Goal: Find specific page/section: Find specific page/section

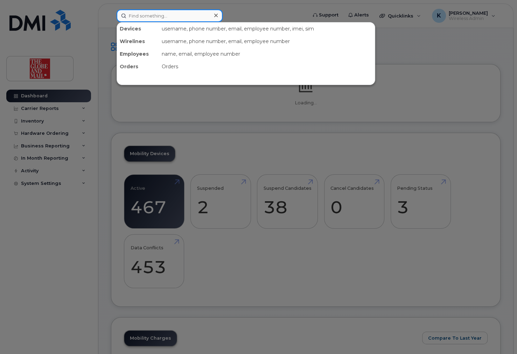
click at [192, 16] on input at bounding box center [170, 15] width 106 height 13
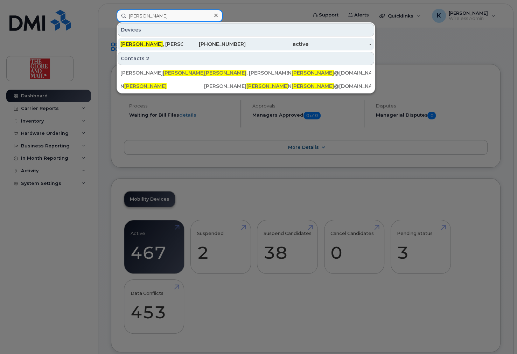
type input "[PERSON_NAME]"
click at [166, 45] on div "Hassan , Natasha" at bounding box center [152, 44] width 63 height 7
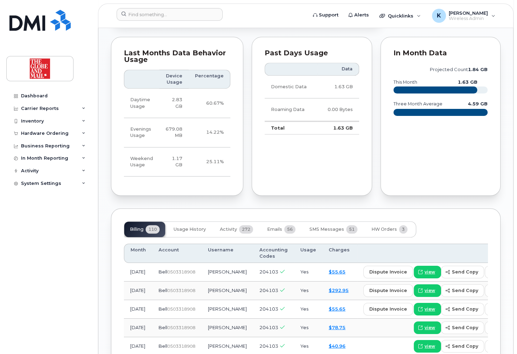
scroll to position [504, 0]
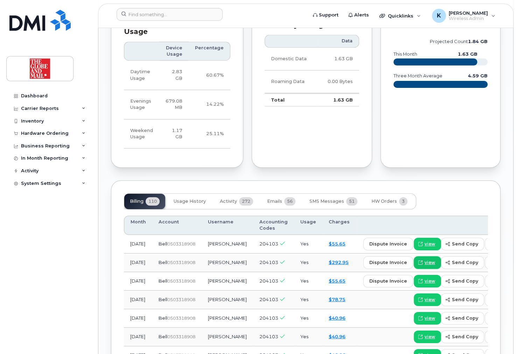
click at [425, 260] on span "view" at bounding box center [430, 263] width 11 height 6
